Goal: Communication & Community: Ask a question

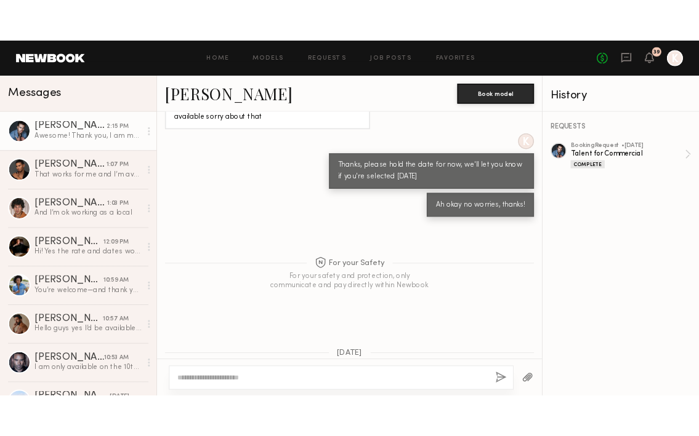
scroll to position [6743, 0]
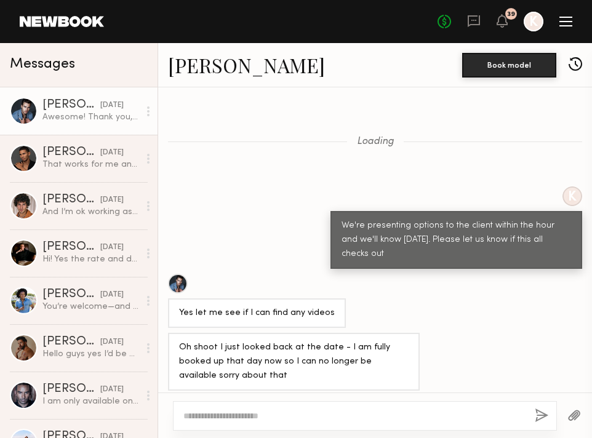
scroll to position [690, 0]
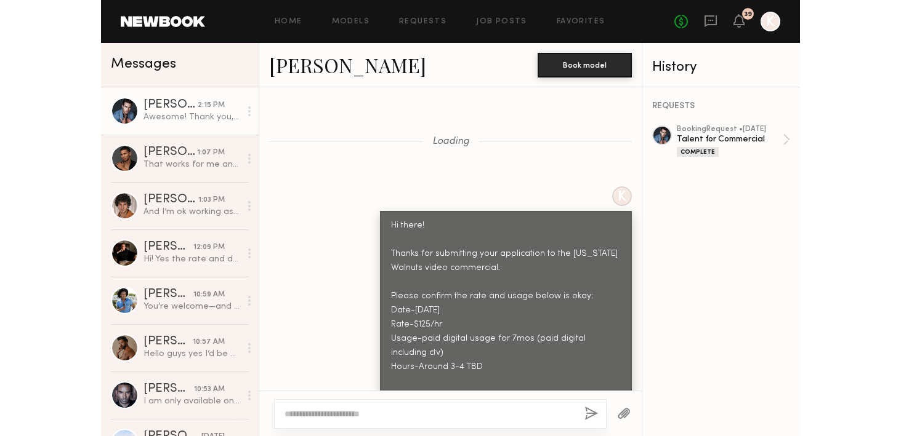
scroll to position [6743, 0]
